Goal: Task Accomplishment & Management: Complete application form

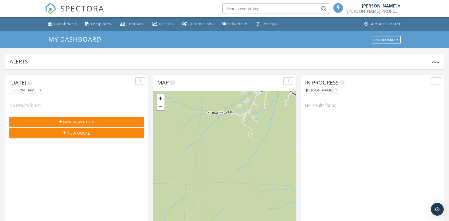
scroll to position [495, 458]
click at [81, 121] on span "New Inspection" at bounding box center [78, 122] width 31 height 6
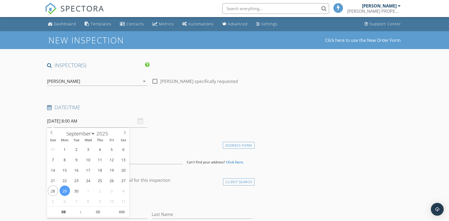
click at [60, 119] on input "09/29/2025 8:00 AM" at bounding box center [97, 121] width 100 height 13
select select "9"
type input "10/01/2025 8:00 AM"
type input "09"
type input "10/01/2025 9:00 AM"
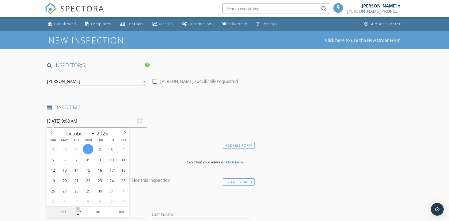
click at [78, 209] on span at bounding box center [78, 209] width 4 height 5
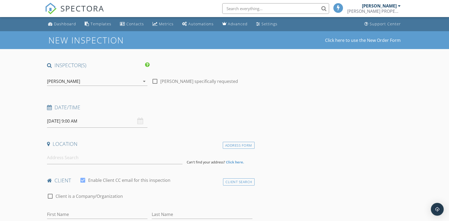
click at [64, 157] on input at bounding box center [114, 157] width 135 height 13
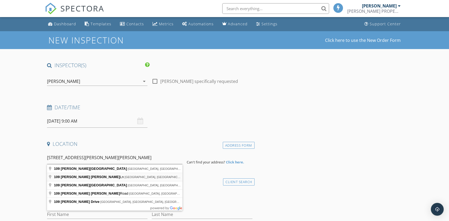
type input "109 Nichols Hill Ln, Dorset, VT, USA"
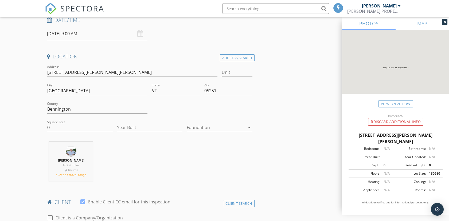
scroll to position [89, 0]
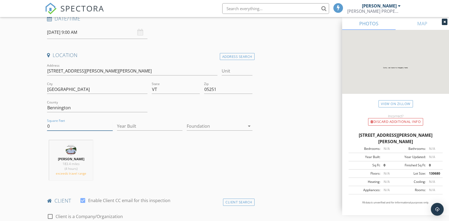
drag, startPoint x: 54, startPoint y: 127, endPoint x: 39, endPoint y: 126, distance: 15.2
type input "1946"
click at [141, 126] on input "Year Built" at bounding box center [149, 126] width 65 height 9
type input "1978"
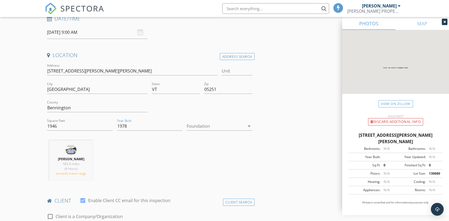
click at [201, 125] on div at bounding box center [216, 126] width 58 height 9
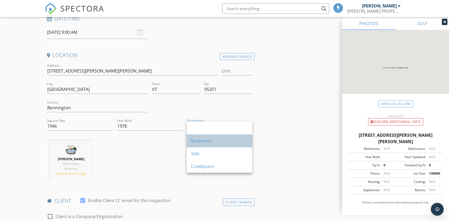
click at [200, 138] on div "Basement" at bounding box center [219, 141] width 57 height 6
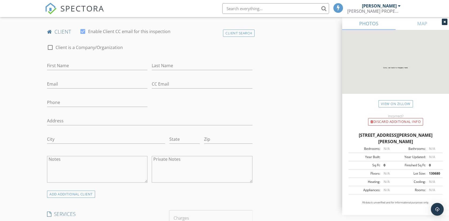
scroll to position [267, 0]
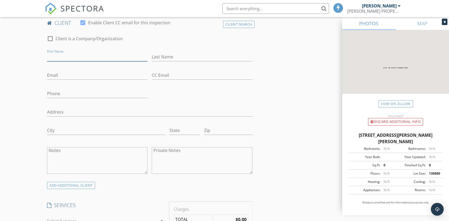
click at [72, 54] on input "First Name" at bounding box center [97, 57] width 100 height 9
type input "Laura"
type input "Houghton@gmail.com"
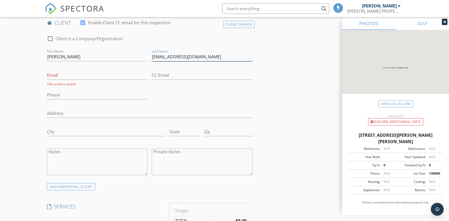
drag, startPoint x: 199, startPoint y: 57, endPoint x: 134, endPoint y: 54, distance: 64.9
click at [134, 54] on div "check_box_outline_blank Client is a Company/Organization First Name Laura Last …" at bounding box center [149, 106] width 209 height 153
click at [72, 77] on input "Email" at bounding box center [97, 75] width 100 height 9
paste input "Houghton@gmail.com"
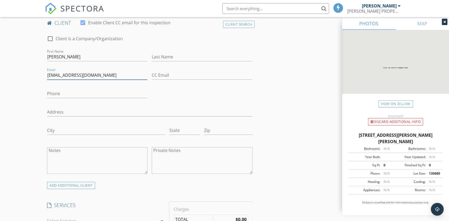
type input "Houghton@gmail.com"
click at [169, 56] on input "Last Name" at bounding box center [202, 57] width 100 height 9
type input "Houghton"
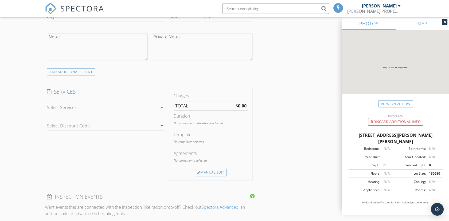
scroll to position [385, 0]
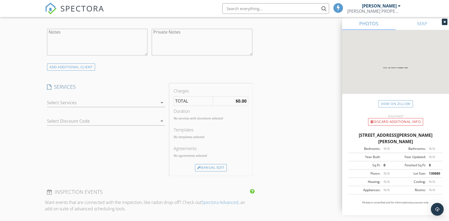
type input "404-889-1615"
click at [78, 100] on div at bounding box center [102, 102] width 110 height 9
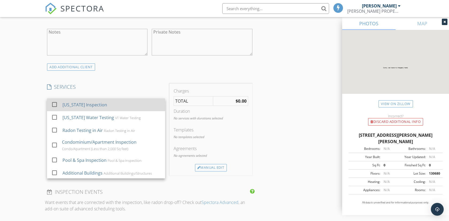
click at [55, 104] on div at bounding box center [54, 104] width 9 height 9
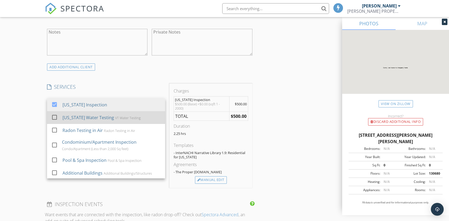
click at [53, 116] on div at bounding box center [54, 117] width 9 height 9
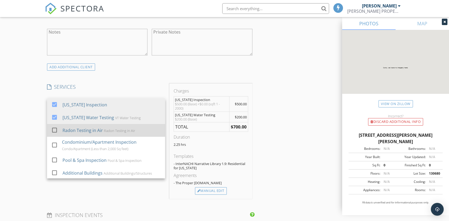
click at [54, 129] on div at bounding box center [54, 130] width 9 height 9
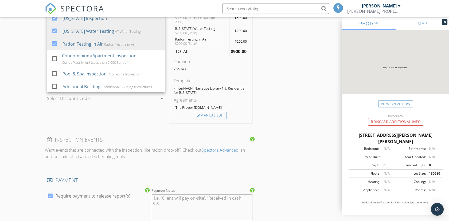
scroll to position [474, 0]
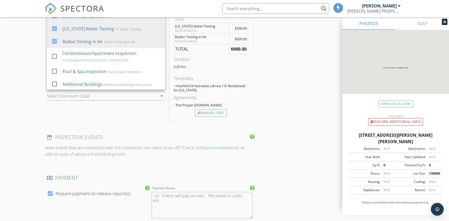
click at [272, 130] on div "INSPECTOR(S) check_box Bill Larkin PRIMARY Bill Larkin arrow_drop_down check_bo…" at bounding box center [224, 70] width 359 height 964
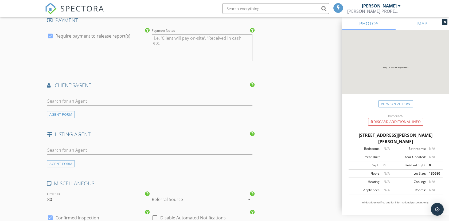
scroll to position [682, 0]
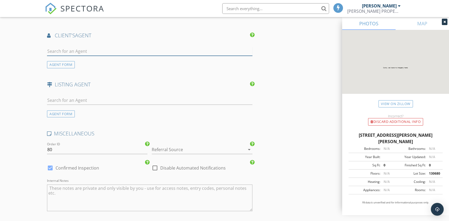
click at [77, 50] on input "text" at bounding box center [149, 51] width 205 height 9
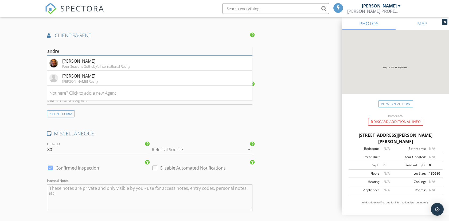
type input "andre"
click at [77, 62] on div "Andrea Kaplan" at bounding box center [96, 61] width 68 height 6
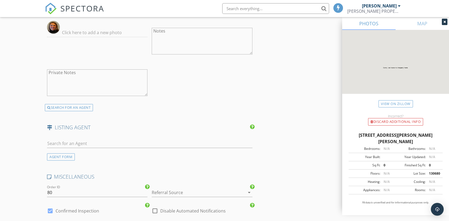
scroll to position [800, 0]
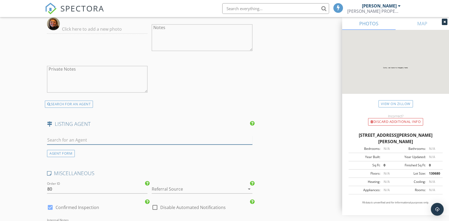
click at [56, 136] on input "text" at bounding box center [149, 140] width 205 height 9
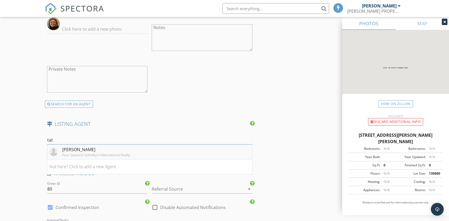
type input "tat"
click at [79, 149] on div "Tatsiana Clark" at bounding box center [96, 149] width 68 height 6
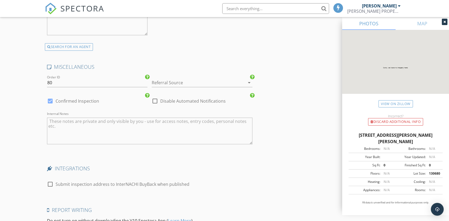
scroll to position [1067, 0]
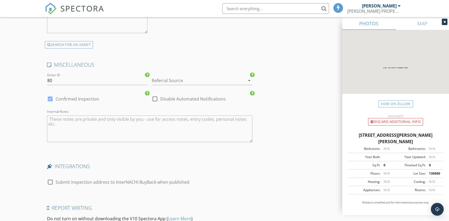
click at [176, 80] on div at bounding box center [194, 80] width 85 height 9
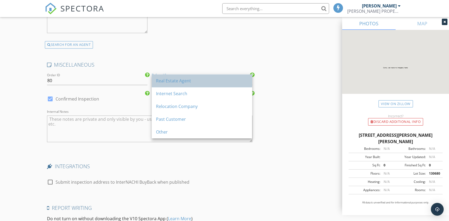
click at [174, 80] on div "Real Estate Agent" at bounding box center [202, 81] width 92 height 6
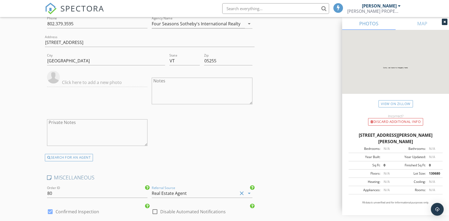
scroll to position [1132, 0]
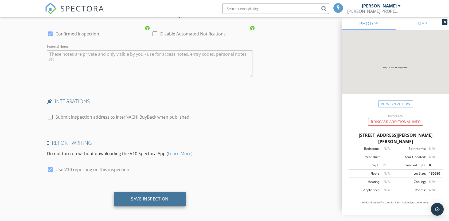
click at [152, 196] on div "Save Inspection" at bounding box center [150, 198] width 38 height 5
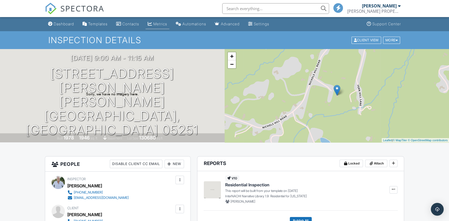
click at [162, 23] on div "Metrics" at bounding box center [160, 24] width 14 height 5
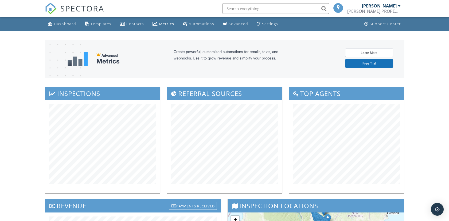
click at [71, 20] on link "Dashboard" at bounding box center [62, 24] width 32 height 10
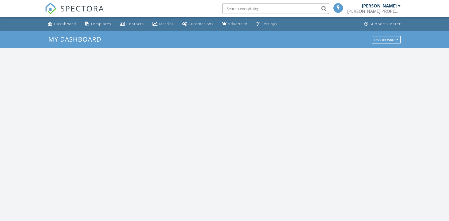
scroll to position [495, 458]
